Goal: Task Accomplishment & Management: Manage account settings

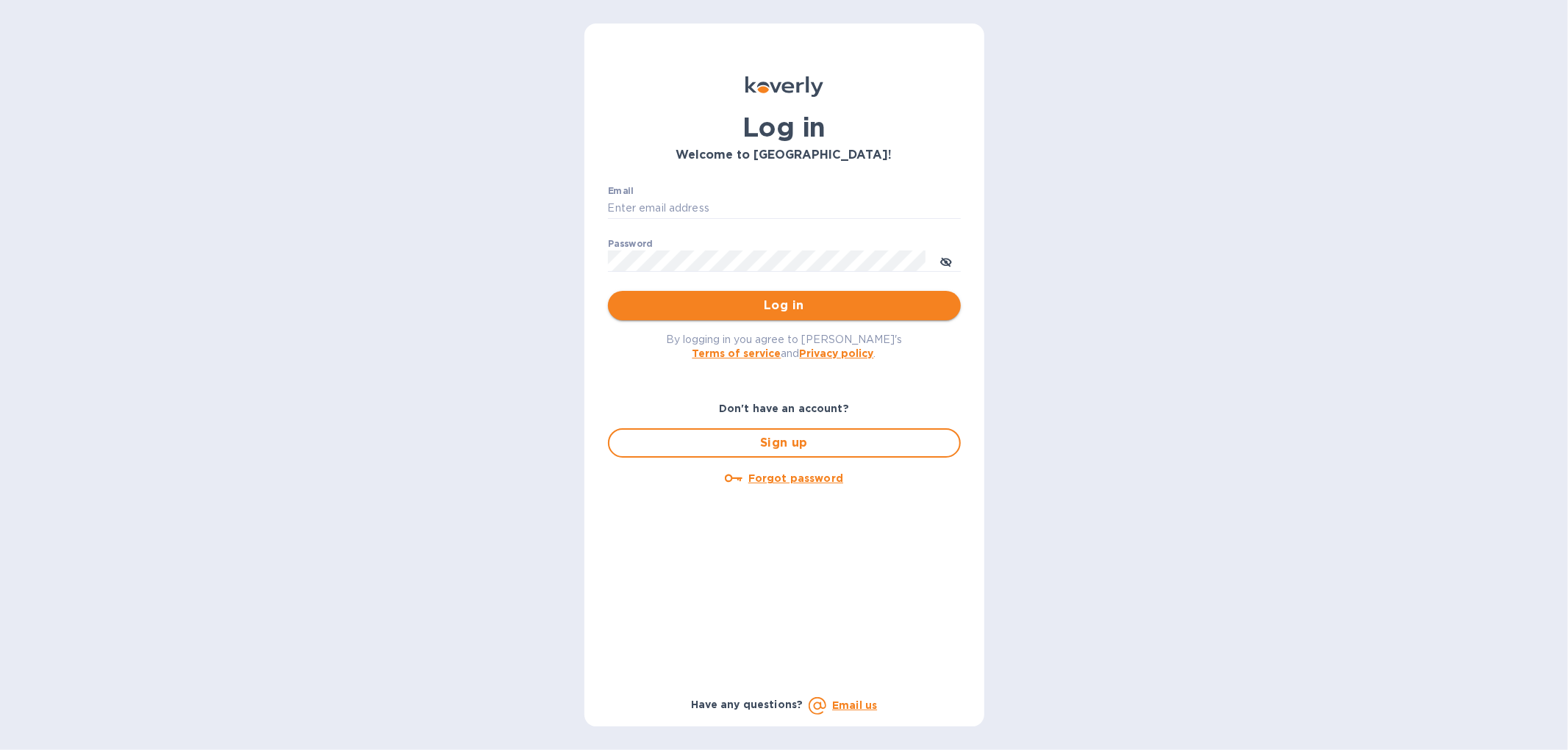
type input "[EMAIL_ADDRESS][DOMAIN_NAME]"
click at [740, 303] on span "Log in" at bounding box center [784, 306] width 330 height 18
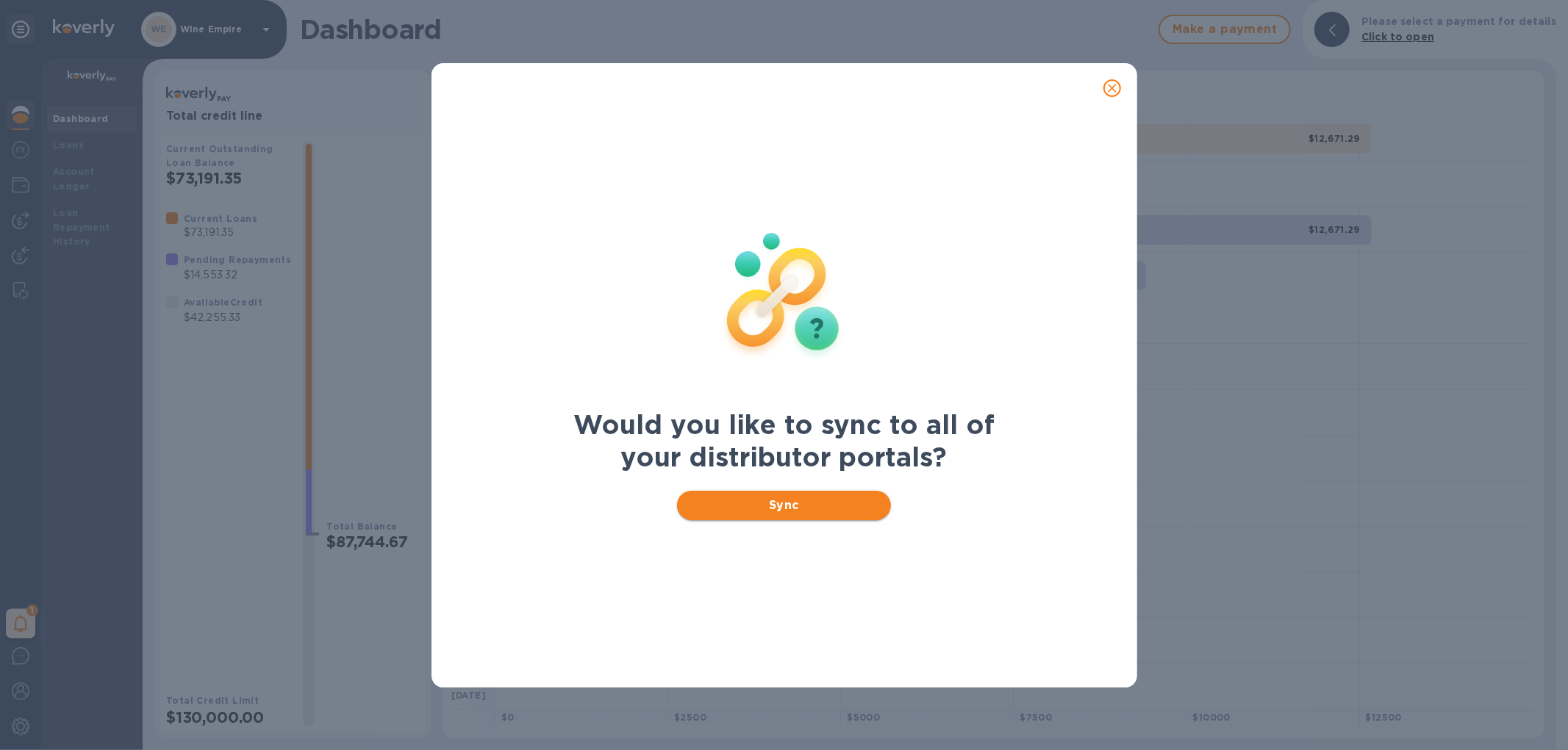
click at [768, 507] on span "Sync" at bounding box center [784, 506] width 191 height 18
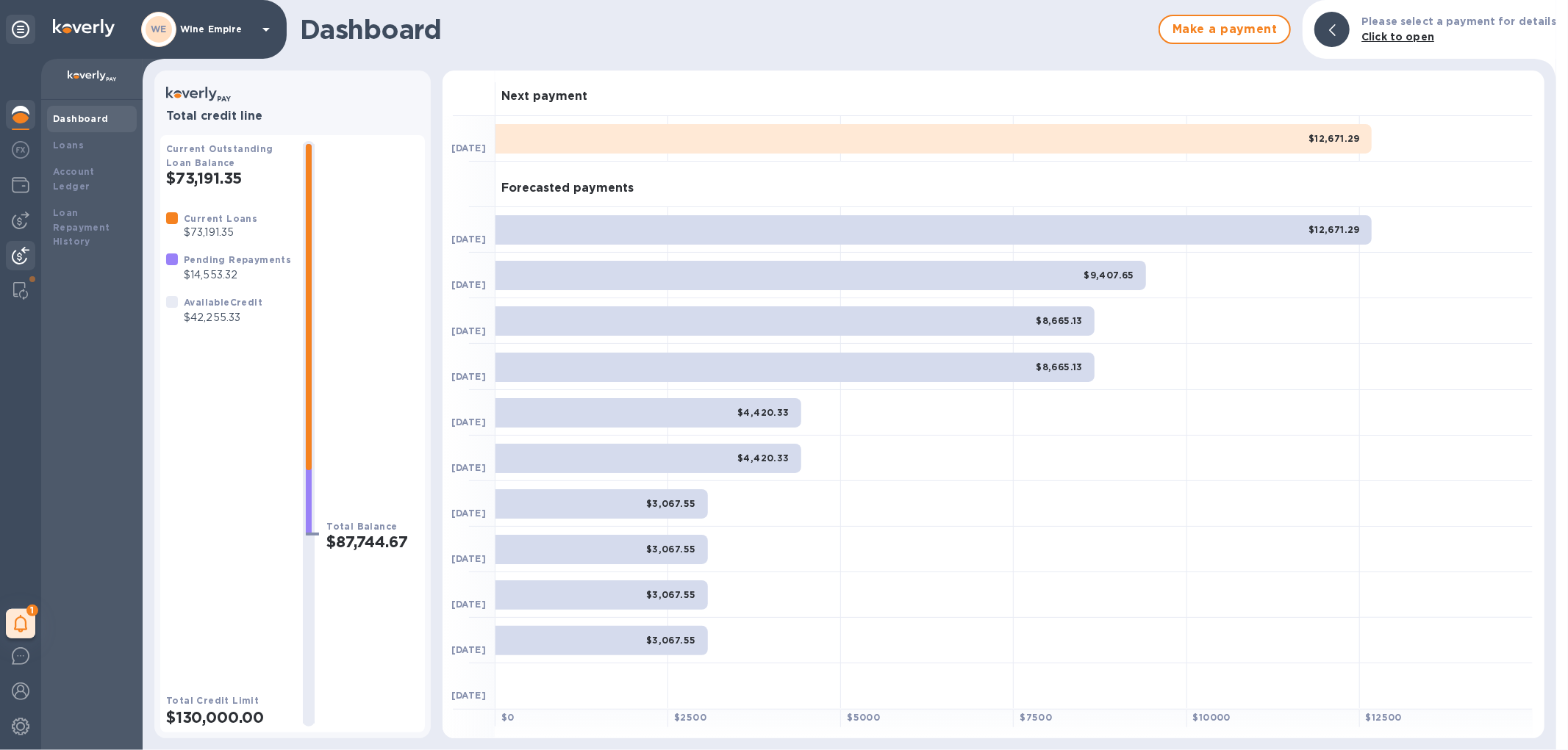
click at [22, 251] on img at bounding box center [21, 256] width 18 height 18
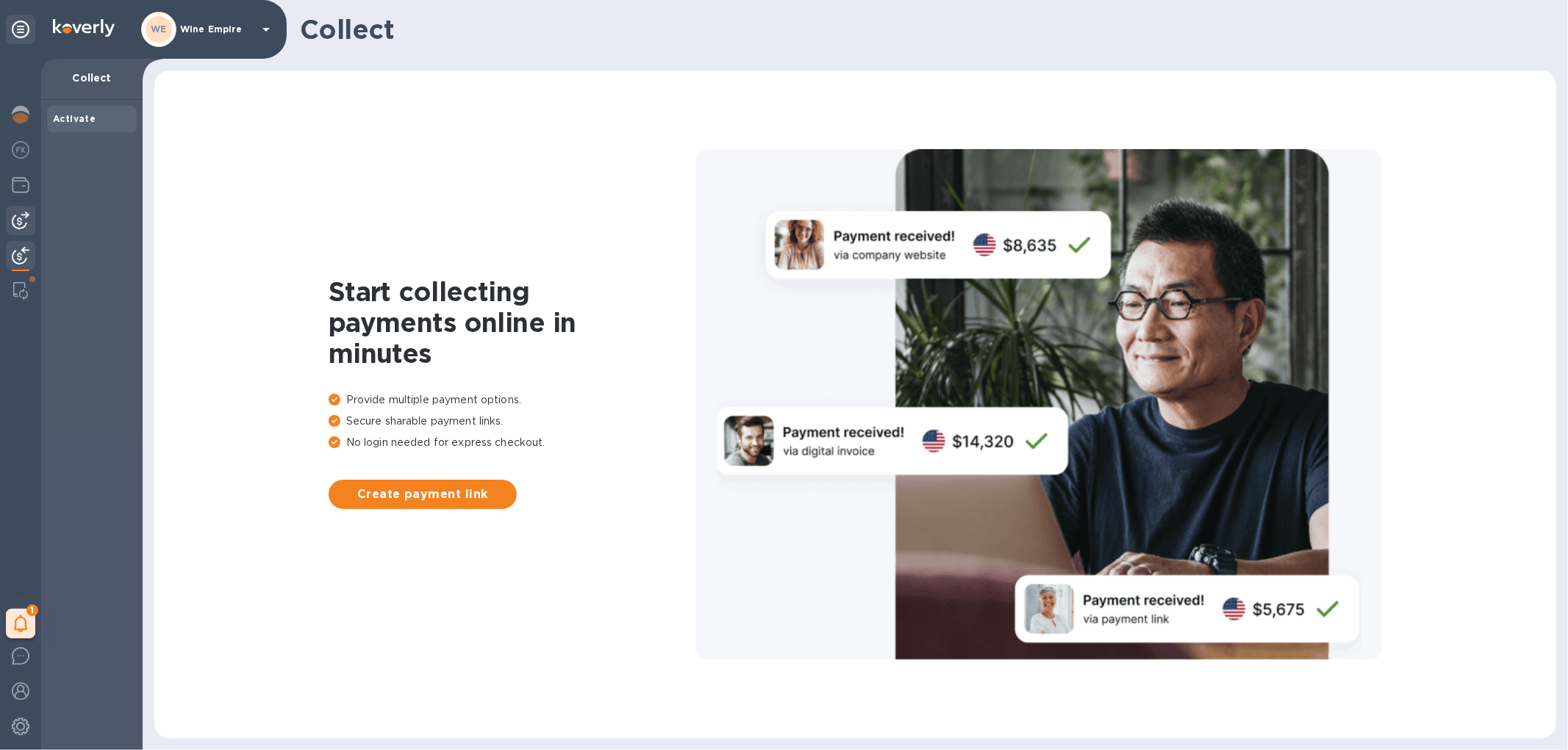
click at [32, 226] on div at bounding box center [21, 220] width 29 height 29
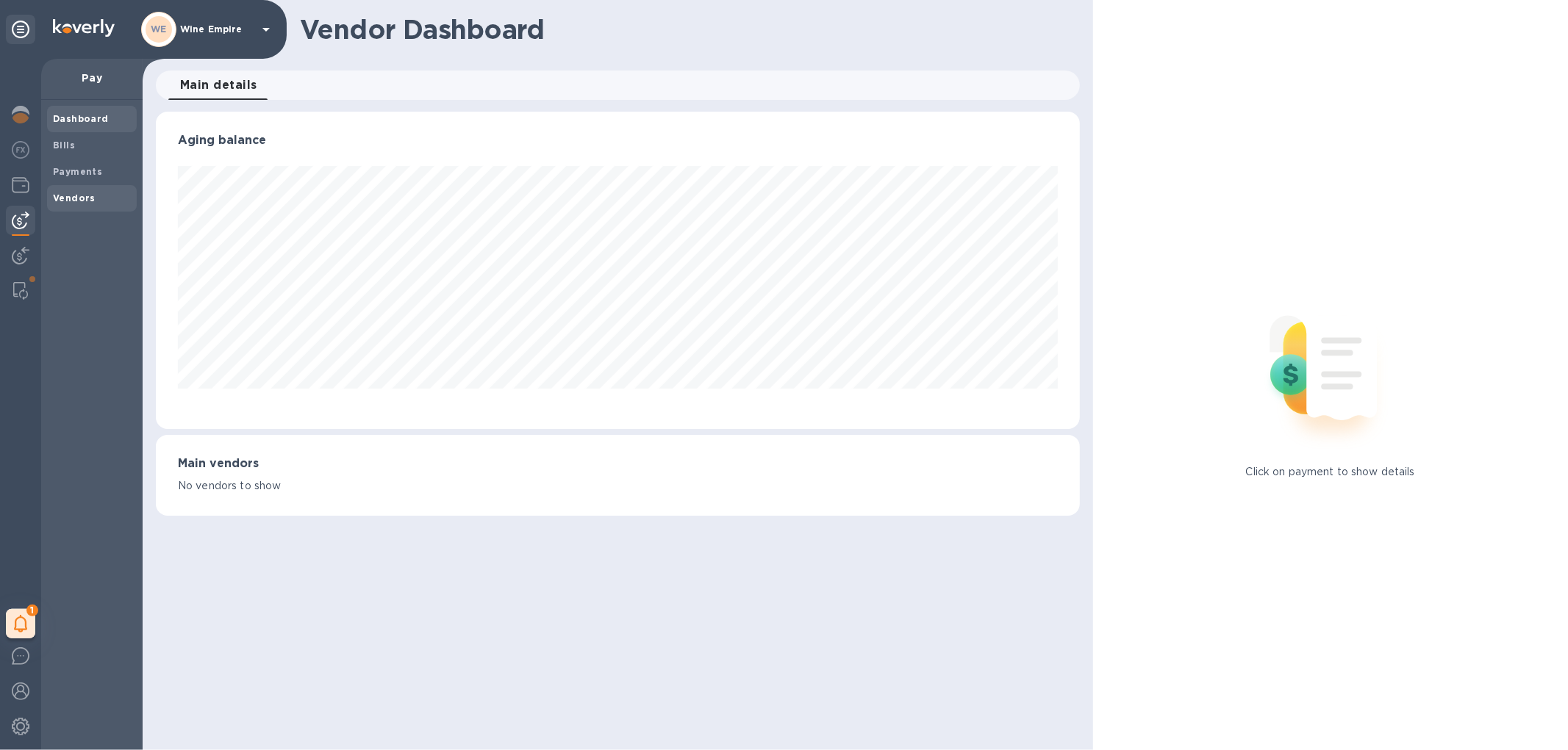
scroll to position [318, 923]
click at [76, 194] on b "Vendors" at bounding box center [74, 198] width 43 height 11
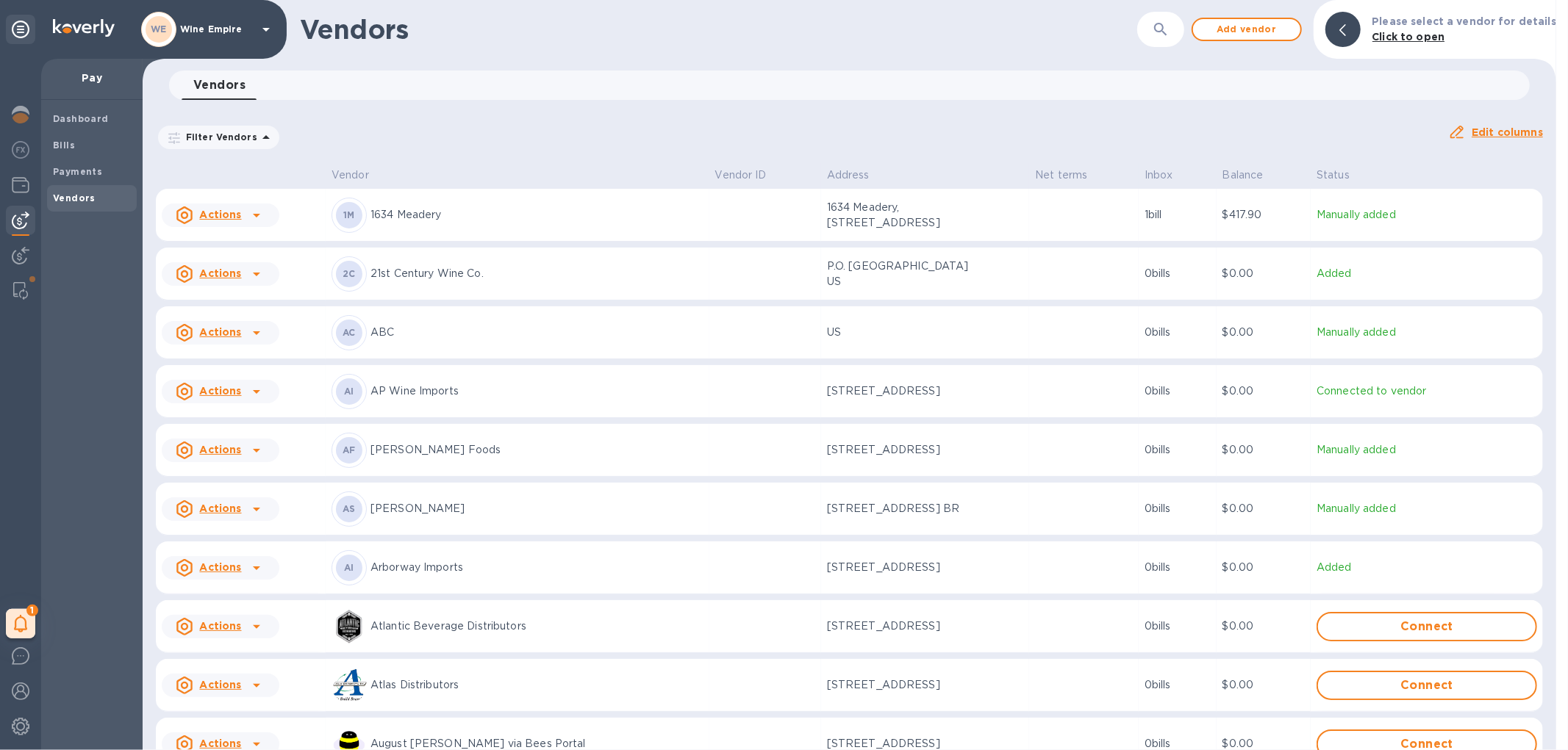
click at [1174, 39] on button "button" at bounding box center [1161, 29] width 35 height 35
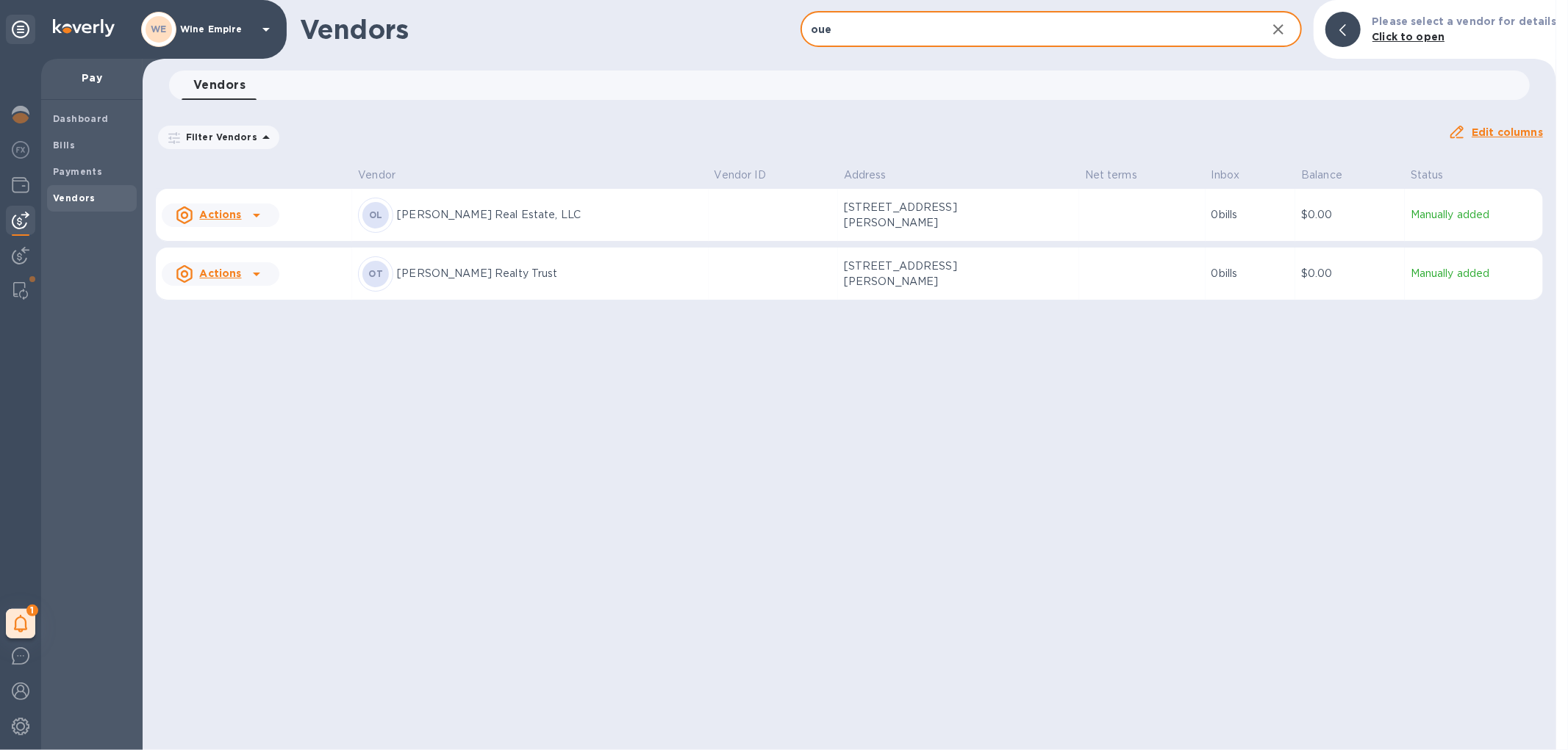
type input "oue"
click at [709, 215] on td at bounding box center [774, 215] width 129 height 53
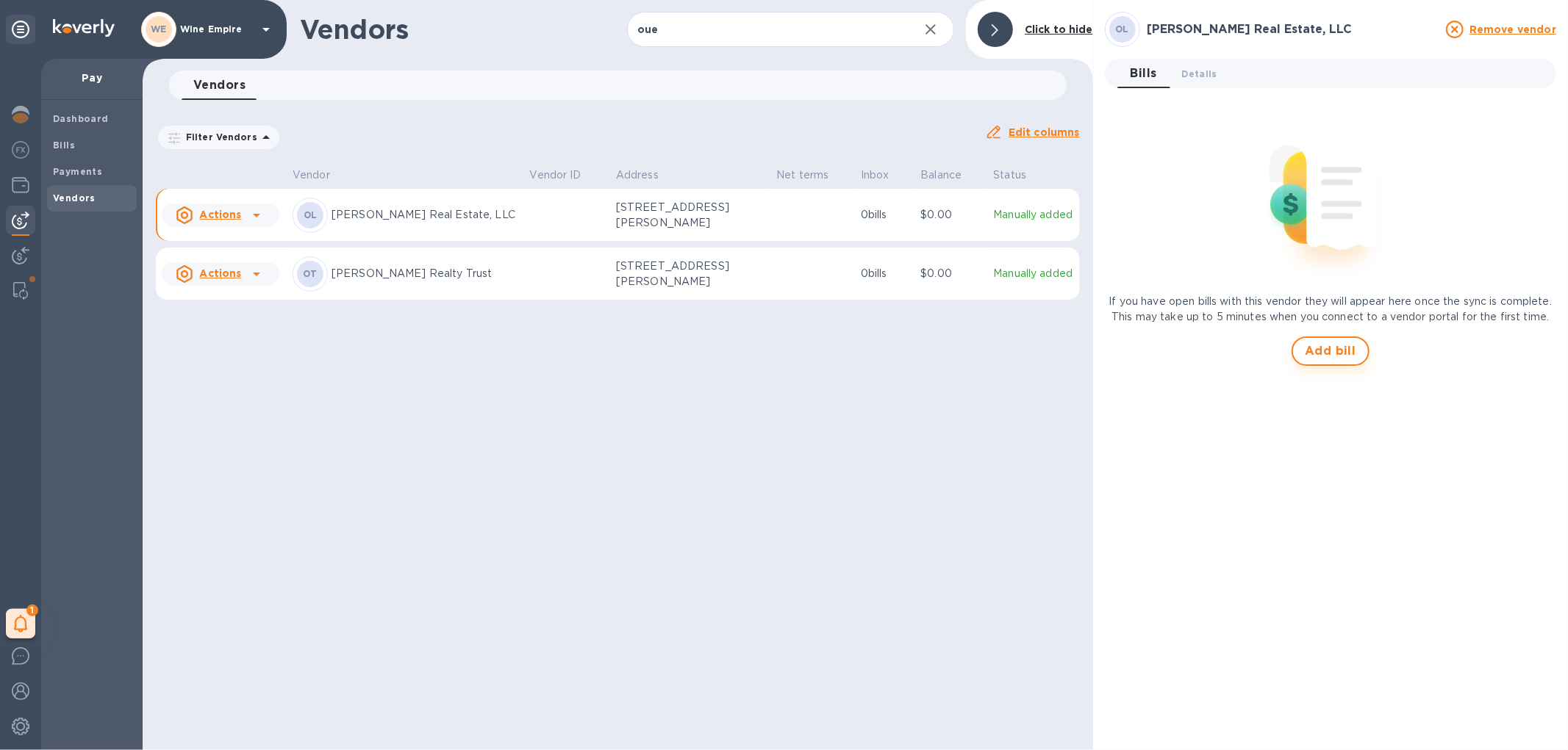
click at [1327, 351] on span "Add bill" at bounding box center [1330, 351] width 52 height 18
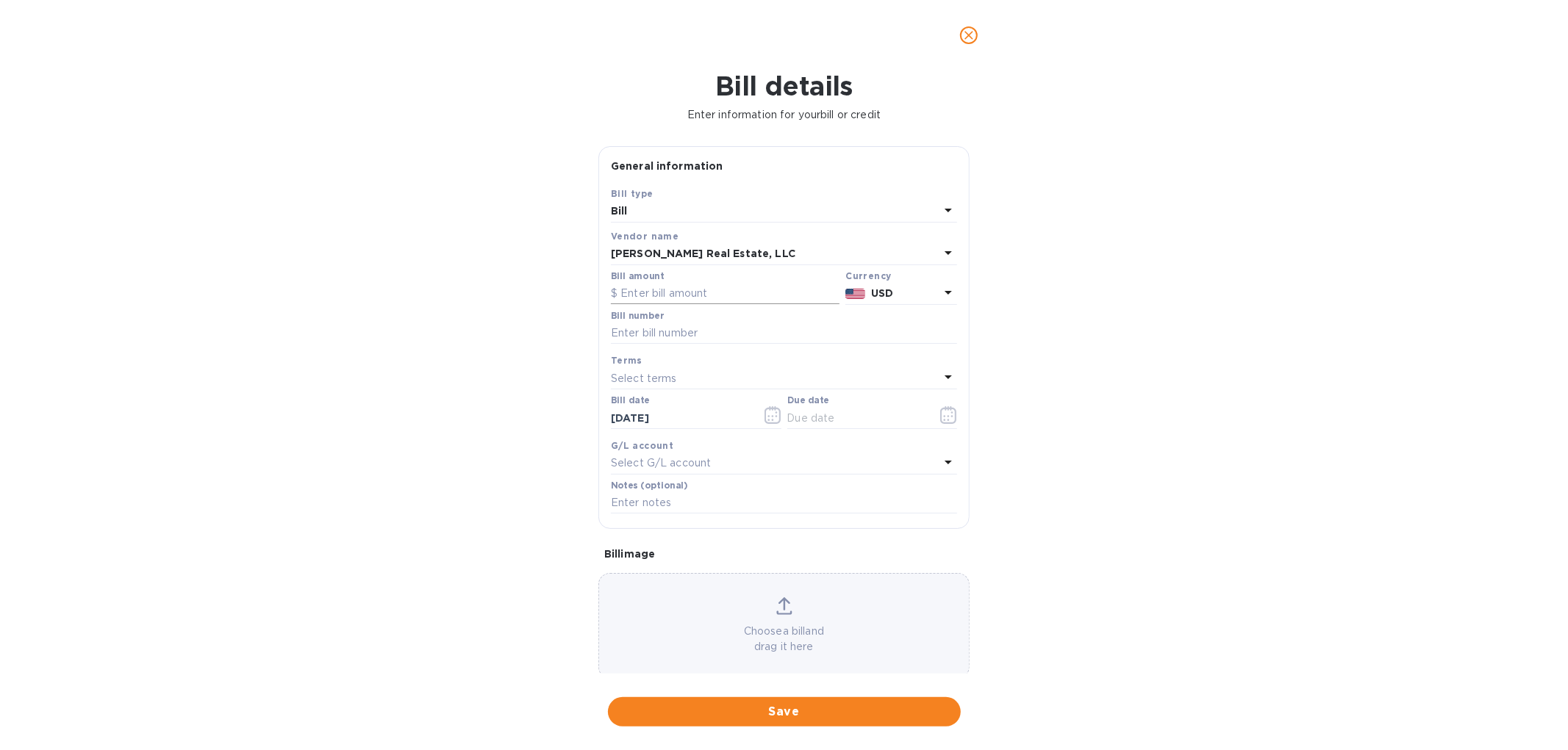
click at [712, 295] on input "text" at bounding box center [726, 293] width 229 height 22
type input "4,212.11"
click at [696, 335] on input "text" at bounding box center [784, 333] width 346 height 22
type input "B"
type input "C9122025"
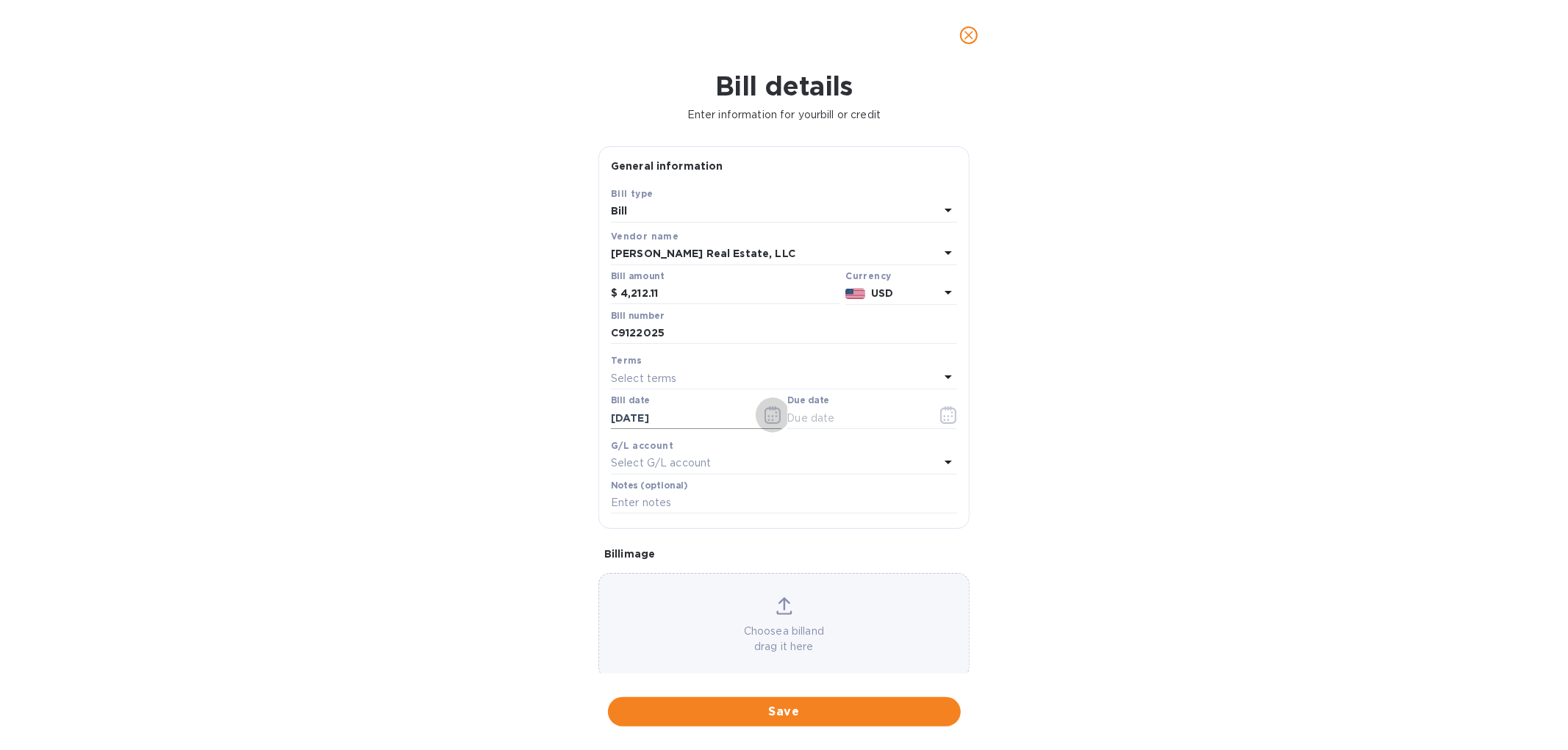
click at [774, 426] on button "button" at bounding box center [773, 416] width 34 height 35
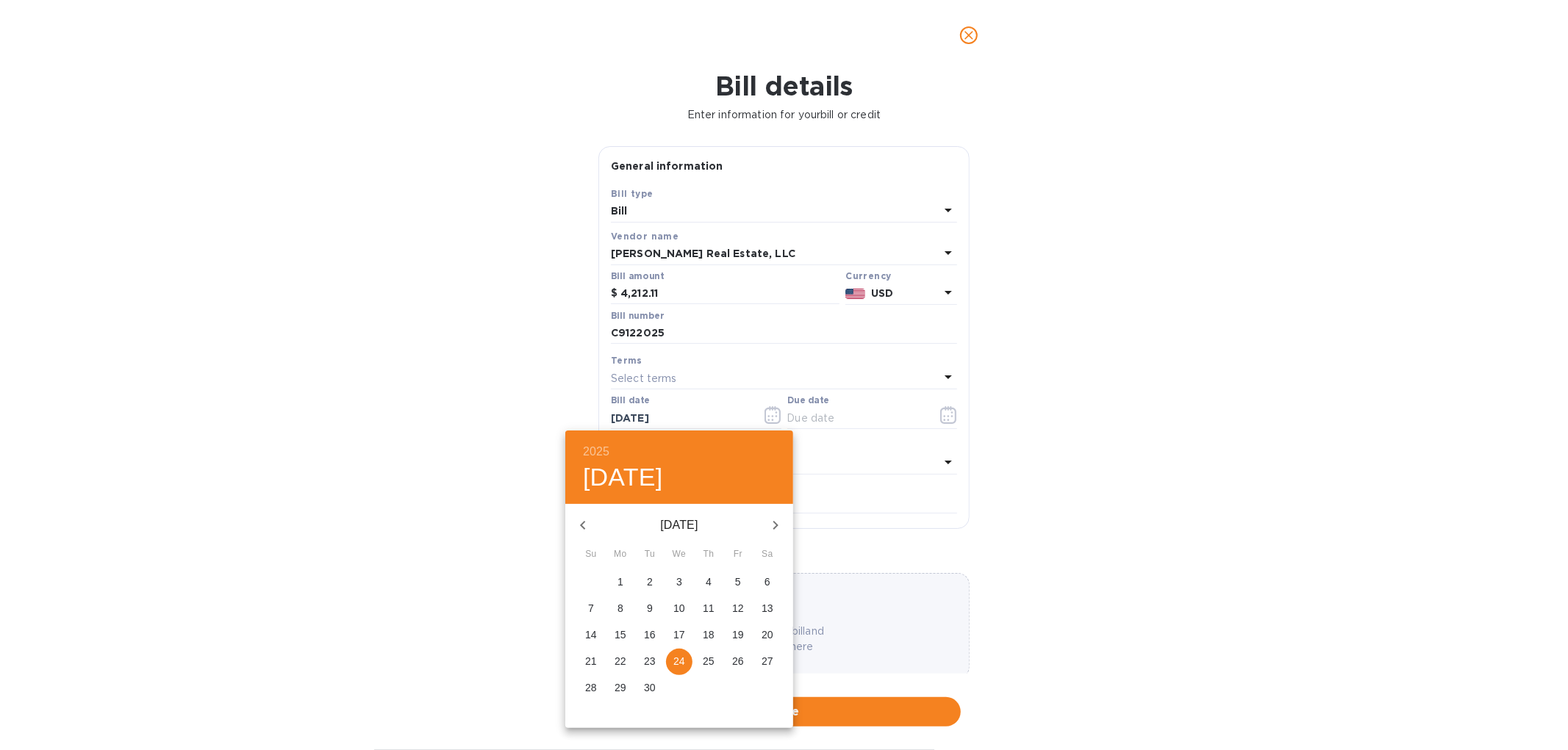
click at [767, 533] on icon "button" at bounding box center [776, 525] width 18 height 18
click at [682, 579] on p "1" at bounding box center [680, 582] width 6 height 15
type input "[DATE]"
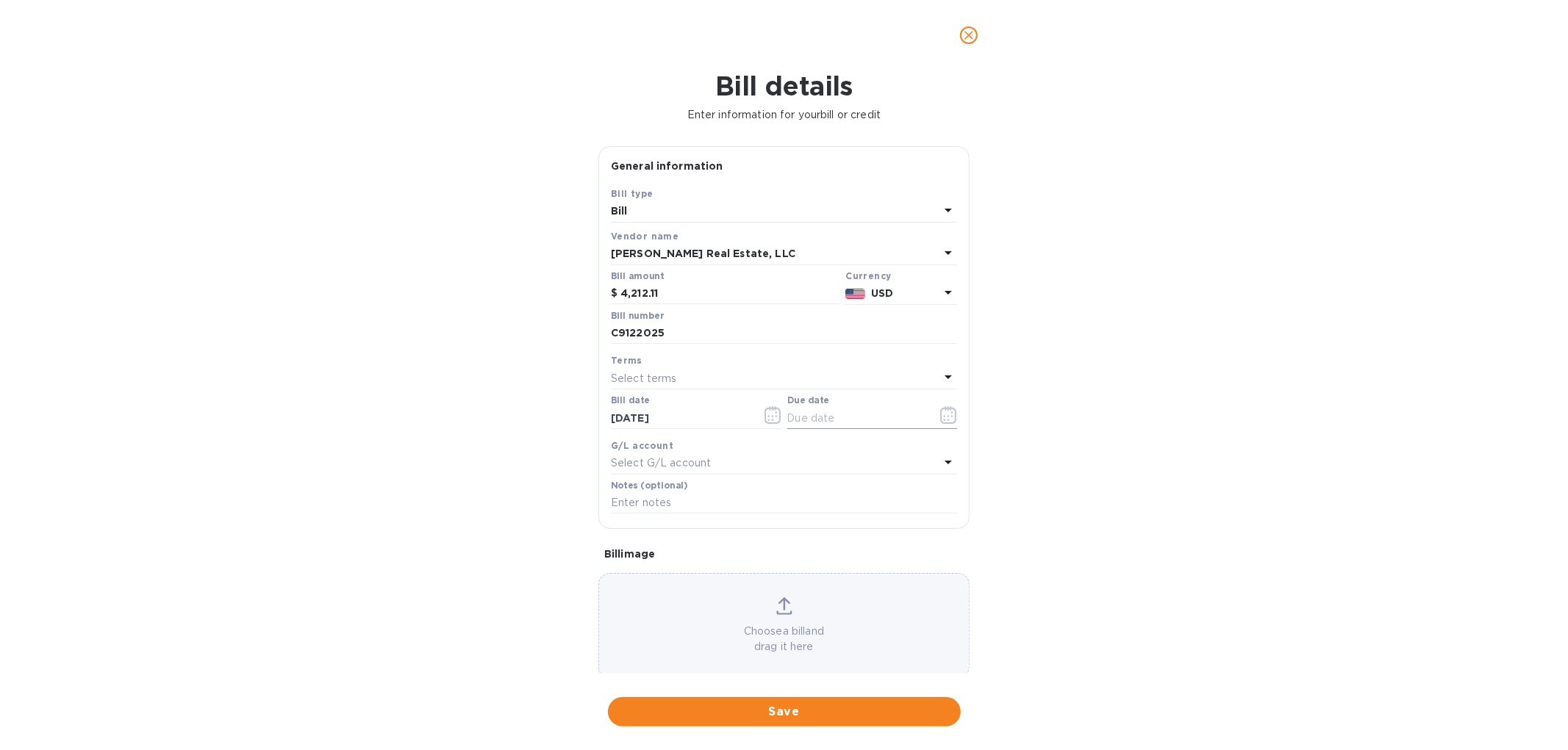
click at [945, 420] on icon "button" at bounding box center [948, 416] width 17 height 18
type input "[DATE]"
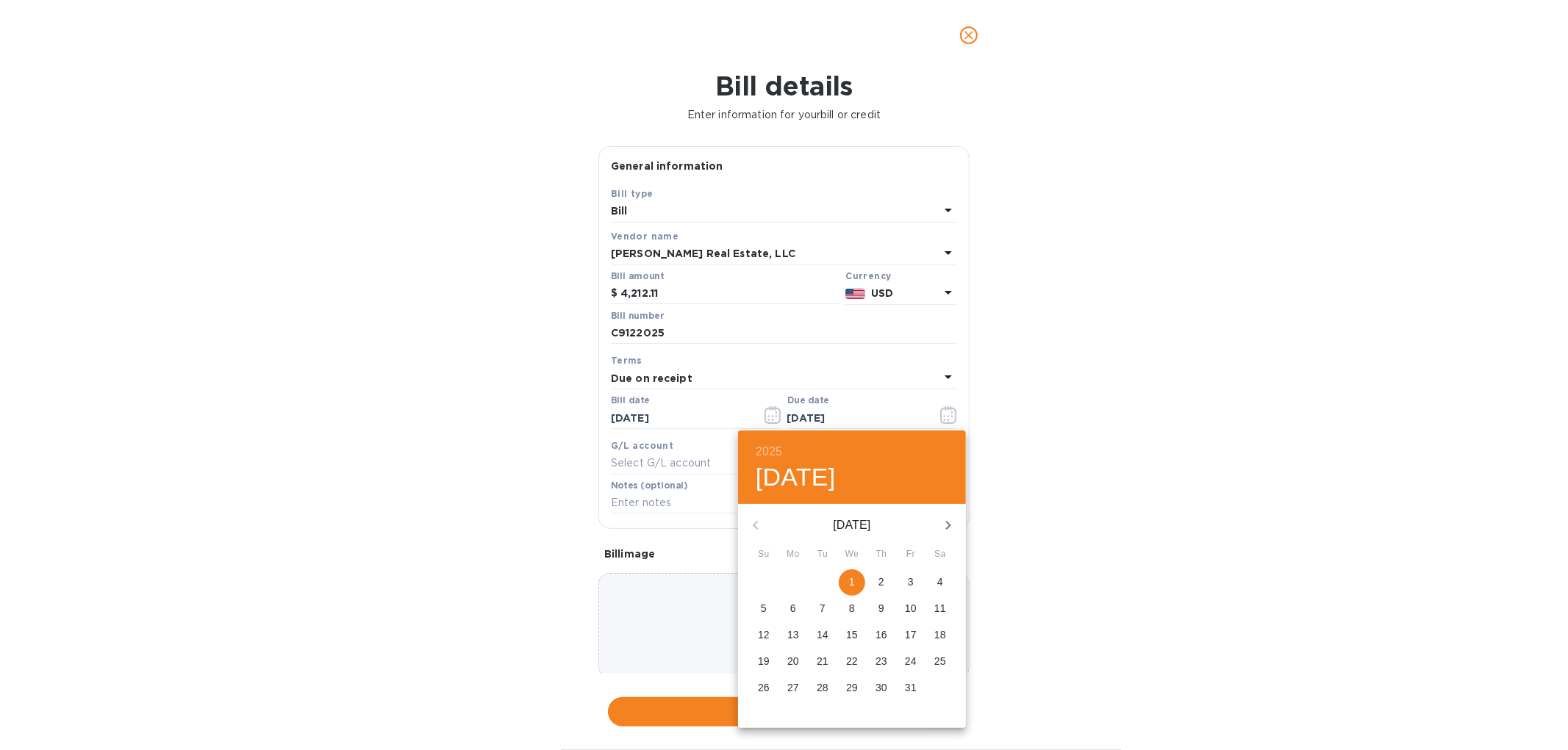
click at [849, 579] on p "1" at bounding box center [852, 582] width 6 height 15
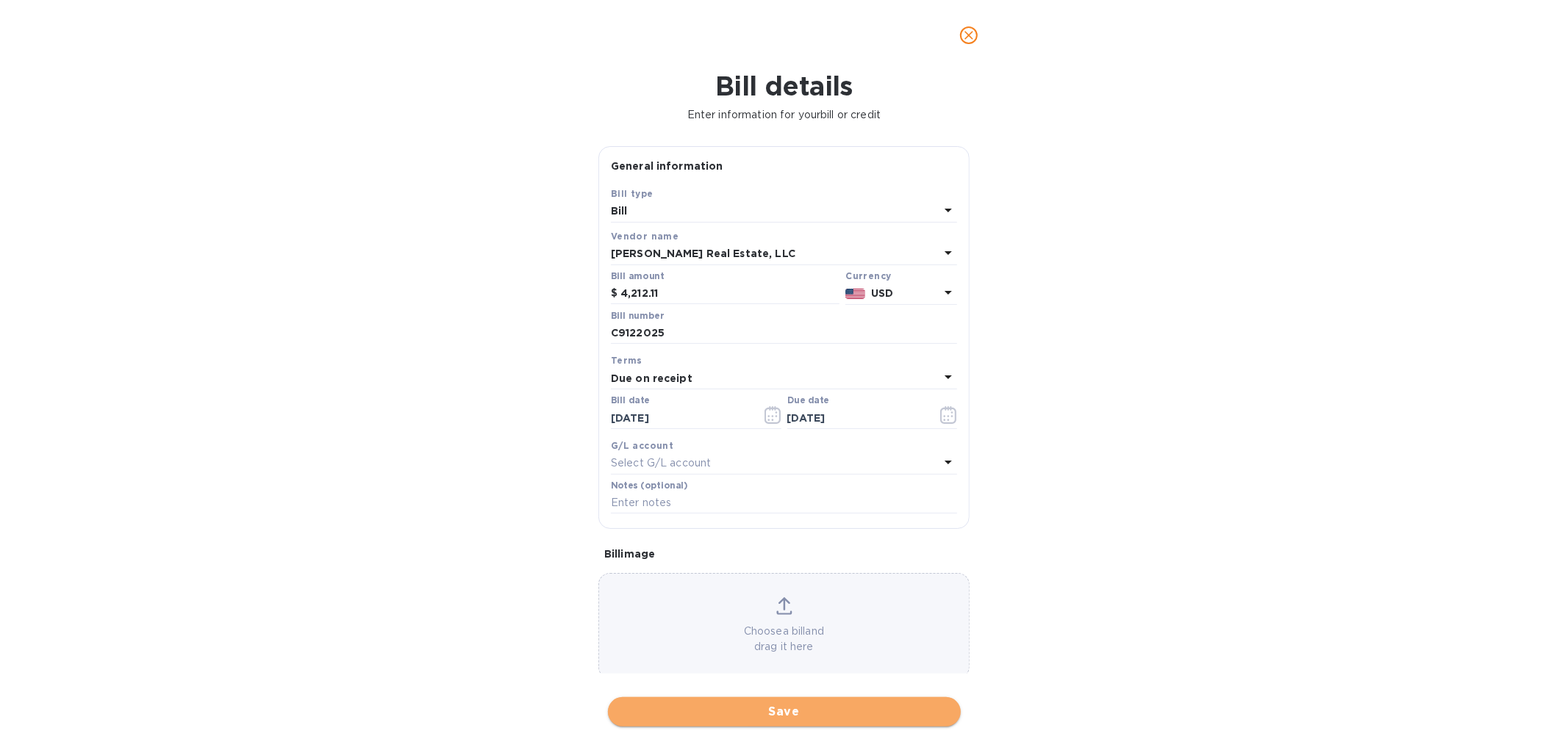
click at [791, 719] on span "Save" at bounding box center [784, 712] width 330 height 18
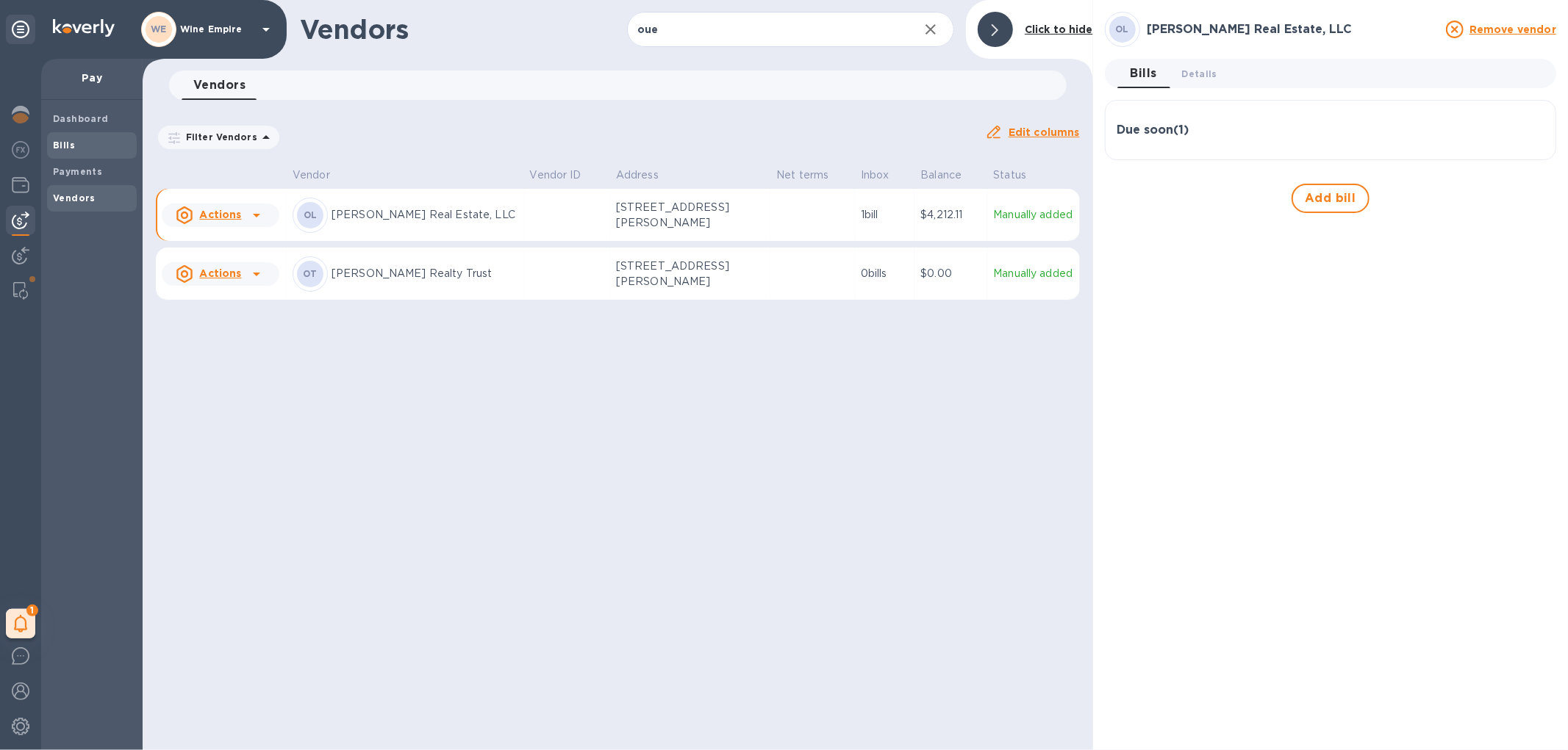
click at [90, 151] on span "Bills" at bounding box center [92, 145] width 78 height 15
